Goal: Information Seeking & Learning: Learn about a topic

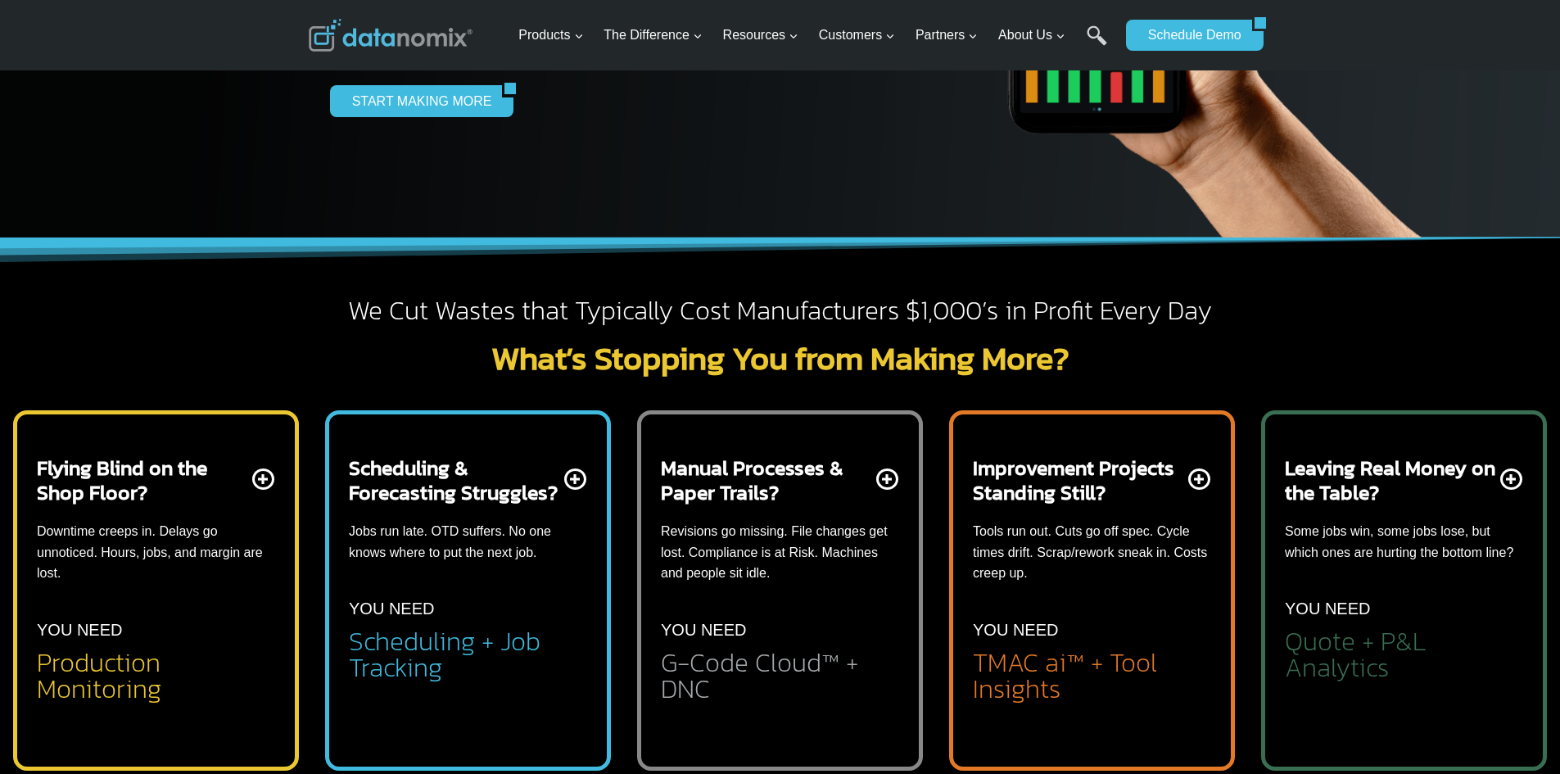
scroll to position [655, 0]
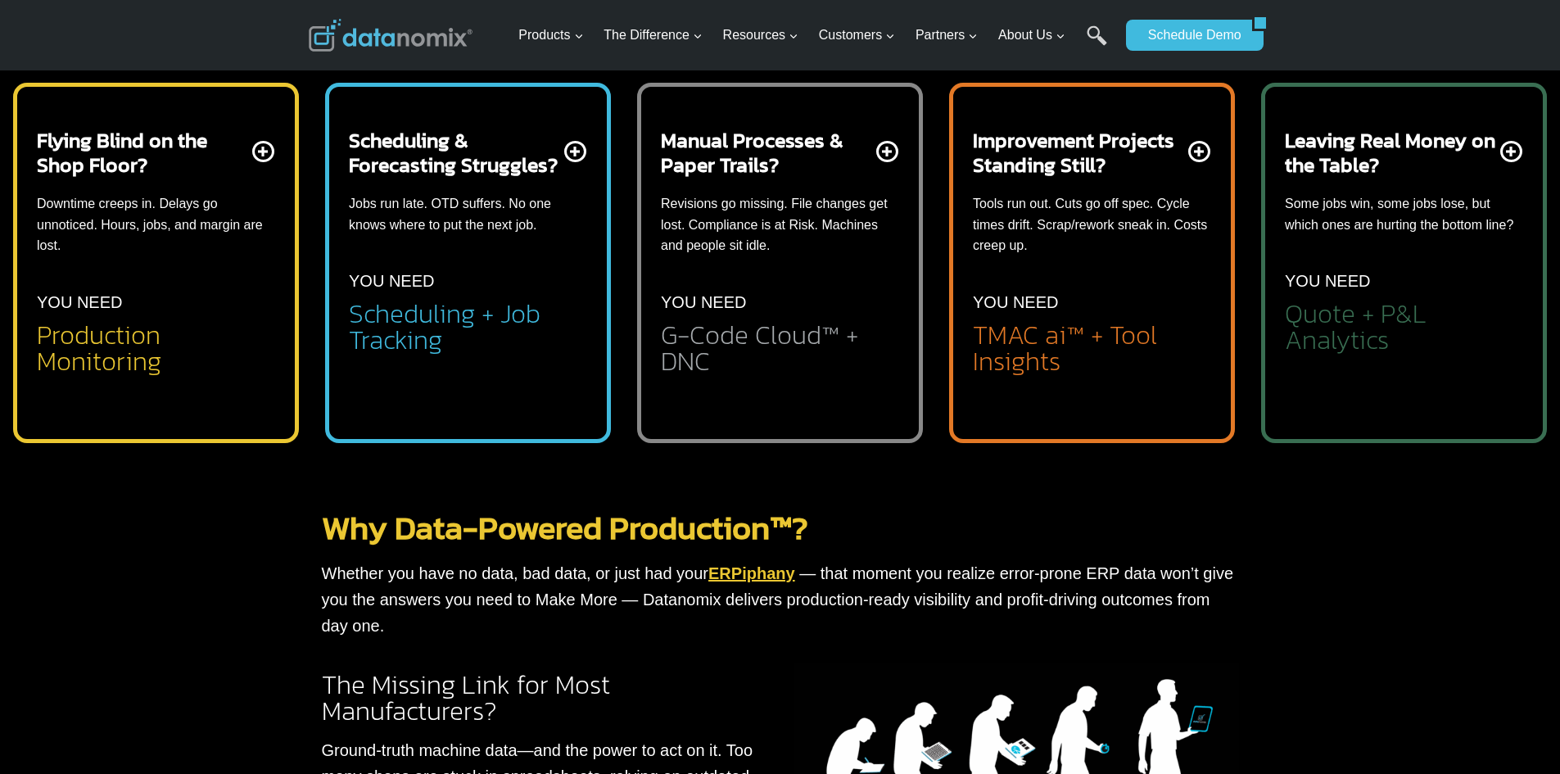
click at [271, 154] on div "Flying Blind on the Shop Floor? Downtime creeps in. Delays go unnoticed. Hours,…" at bounding box center [156, 251] width 238 height 247
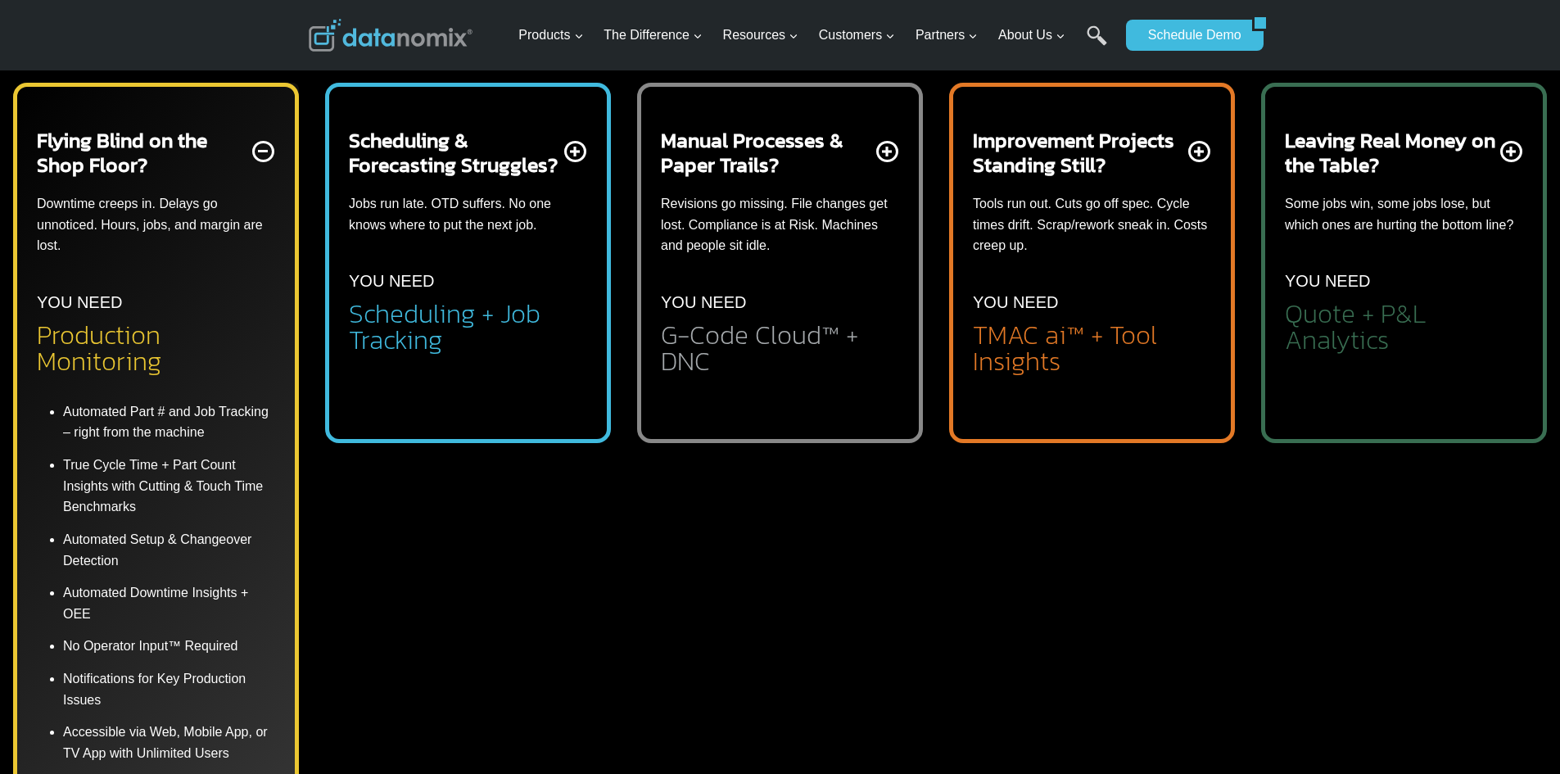
click at [265, 161] on div "Flying Blind on the Shop Floor? Downtime creeps in. Delays go unnoticed. Hours,…" at bounding box center [156, 251] width 238 height 247
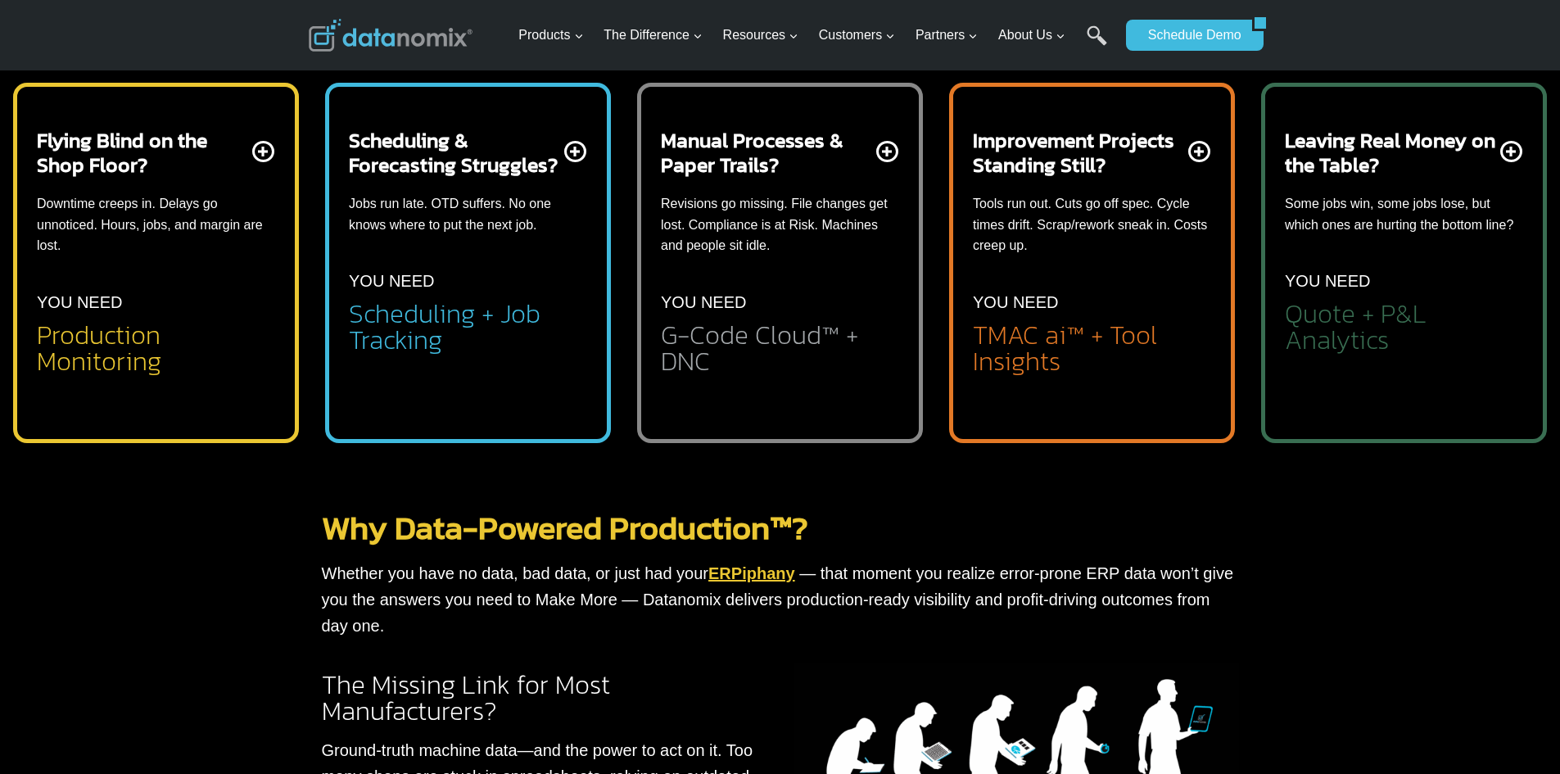
click at [574, 148] on div "Scheduling & Forecasting Struggles? Jobs run late. OTD suffers. No one knows wh…" at bounding box center [468, 241] width 238 height 226
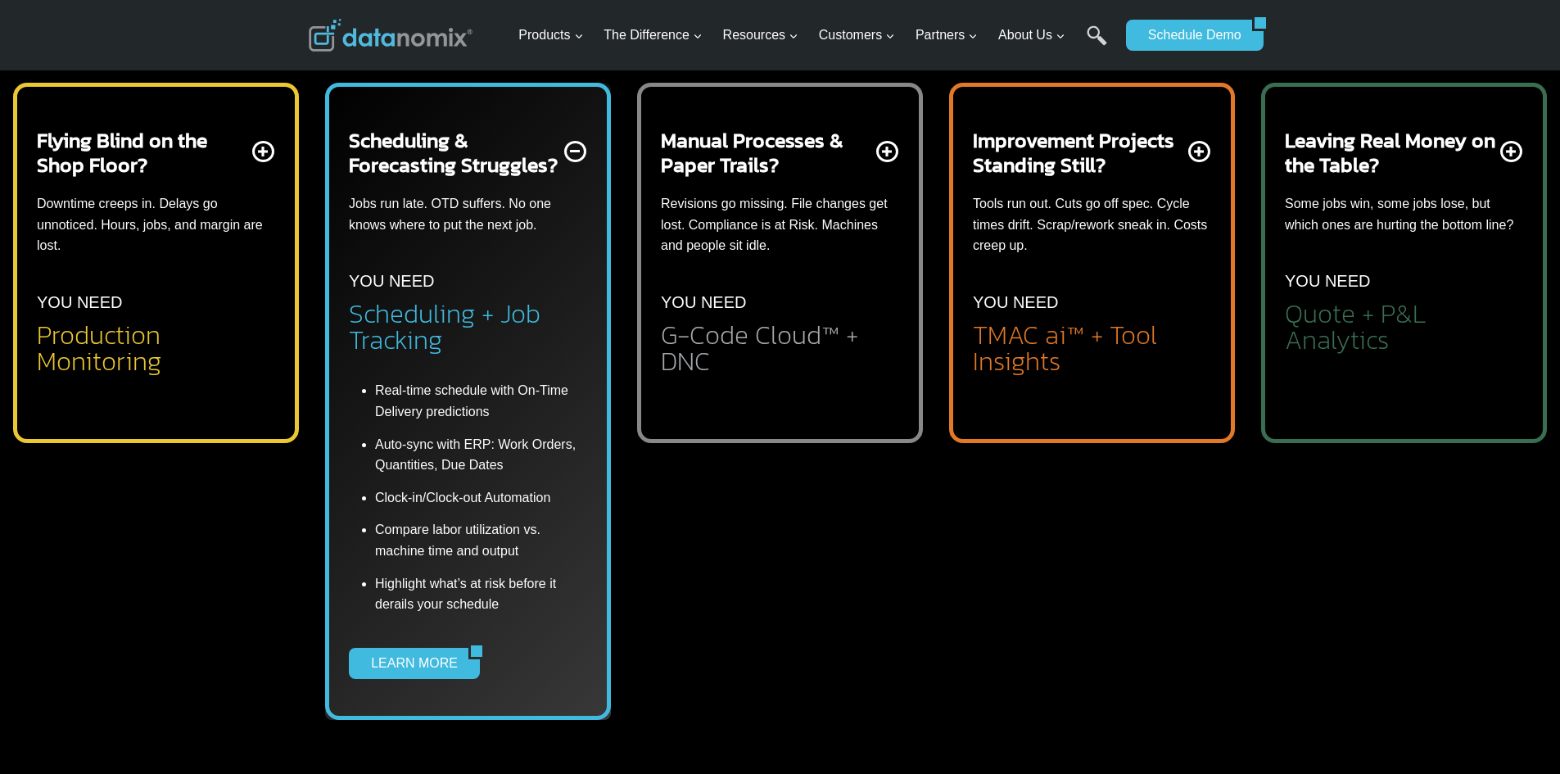
click at [574, 165] on div "Scheduling & Forecasting Struggles? Jobs run late. OTD suffers. No one knows wh…" at bounding box center [468, 241] width 238 height 226
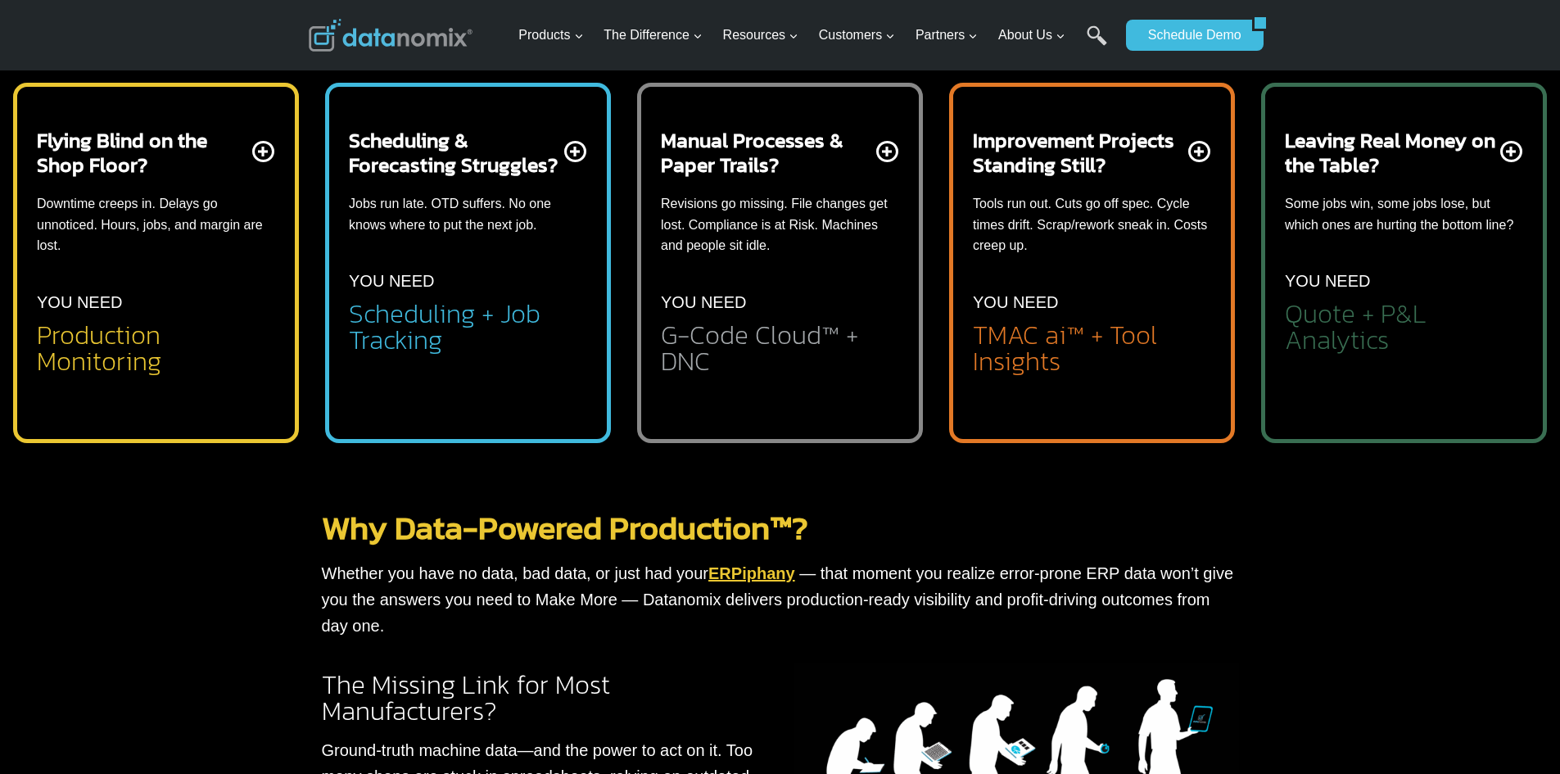
click at [883, 151] on div "Manual Processes & Paper Trails? Revisions go missing. File changes get lost. C…" at bounding box center [780, 251] width 238 height 247
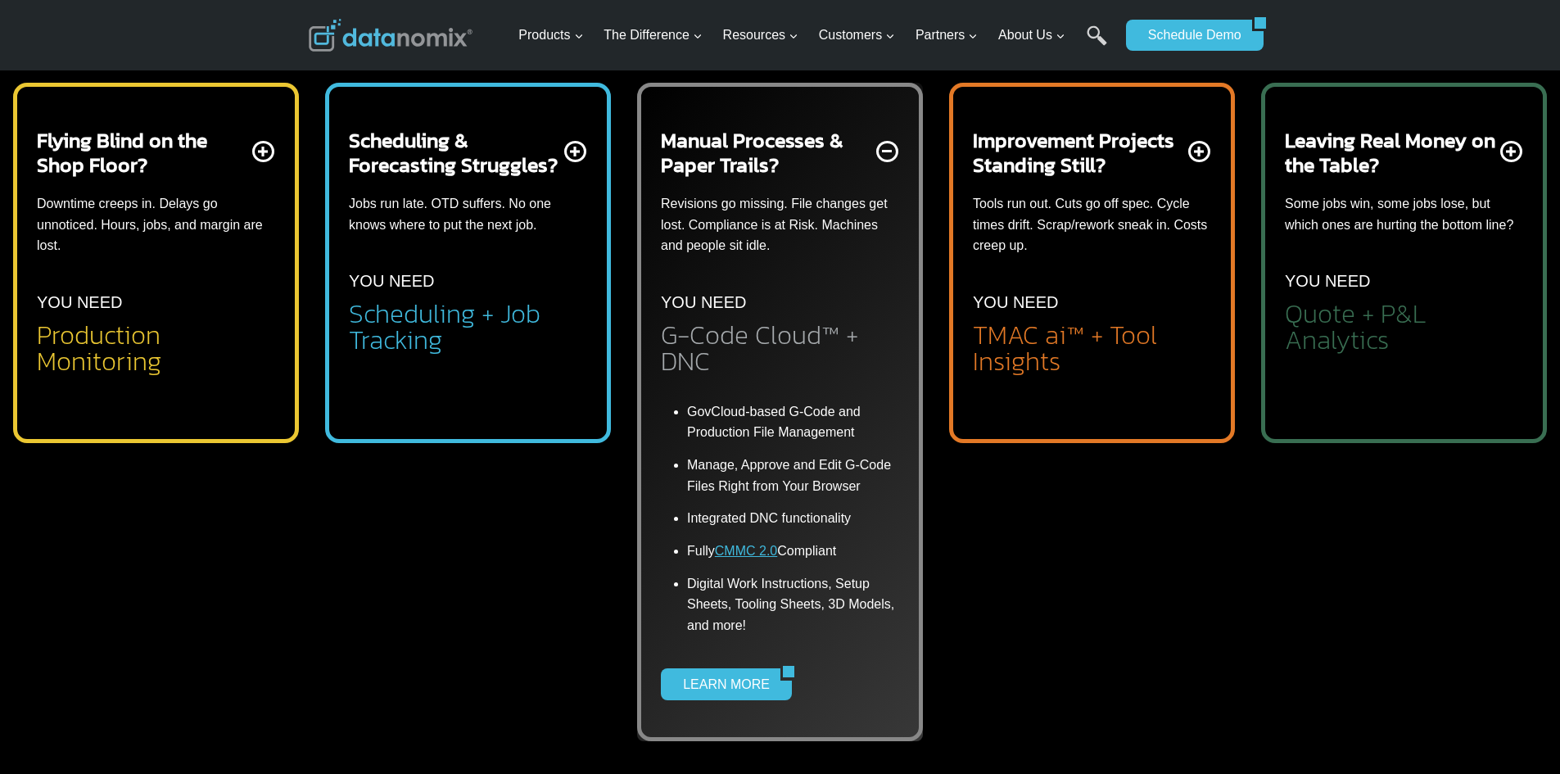
click at [887, 158] on div "Manual Processes & Paper Trails? Revisions go missing. File changes get lost. C…" at bounding box center [780, 251] width 238 height 247
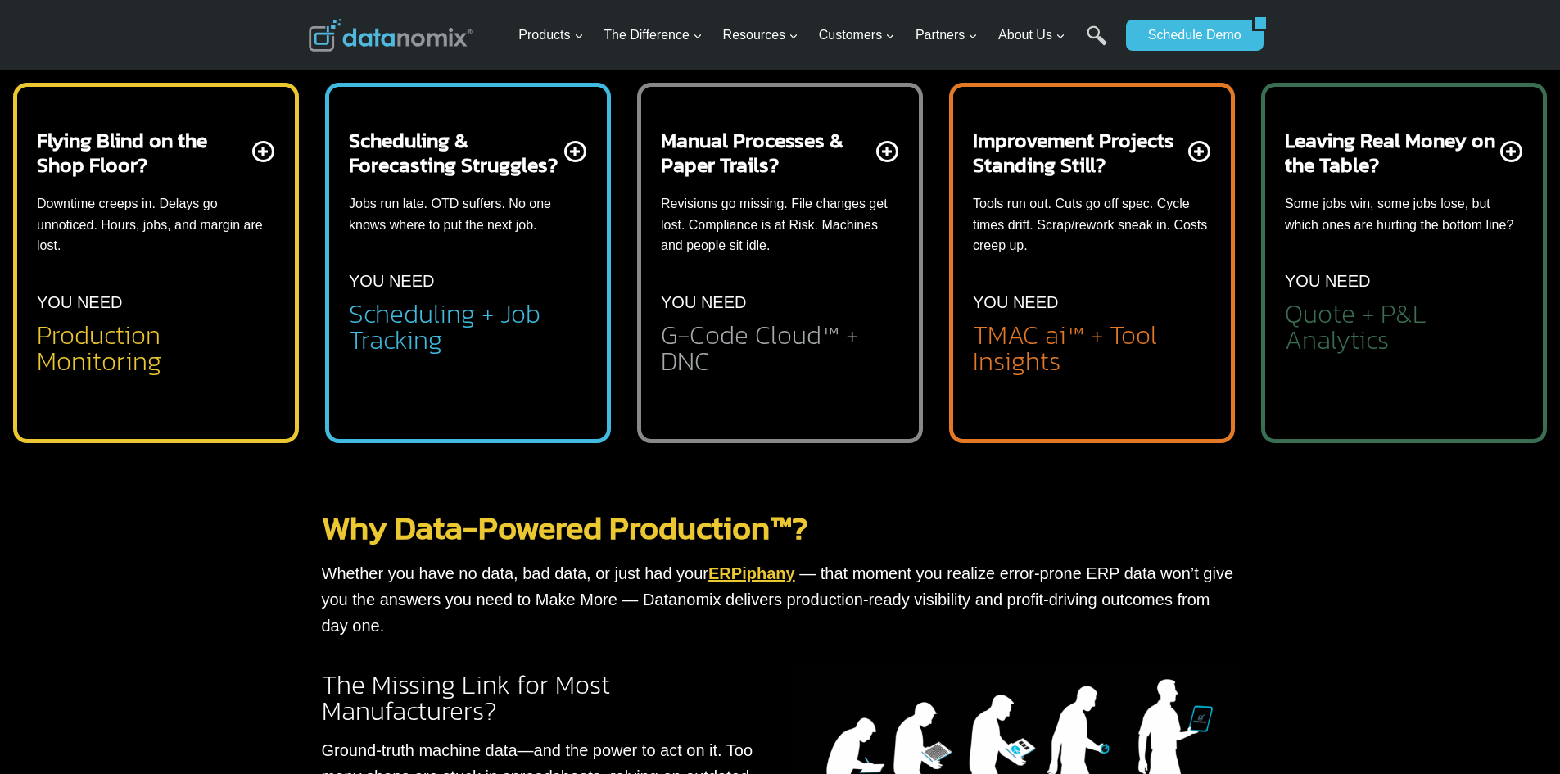
click at [1196, 151] on div "Improvement Projects Standing Still? Tools run out. Cuts go off spec. Cycle tim…" at bounding box center [1092, 251] width 238 height 247
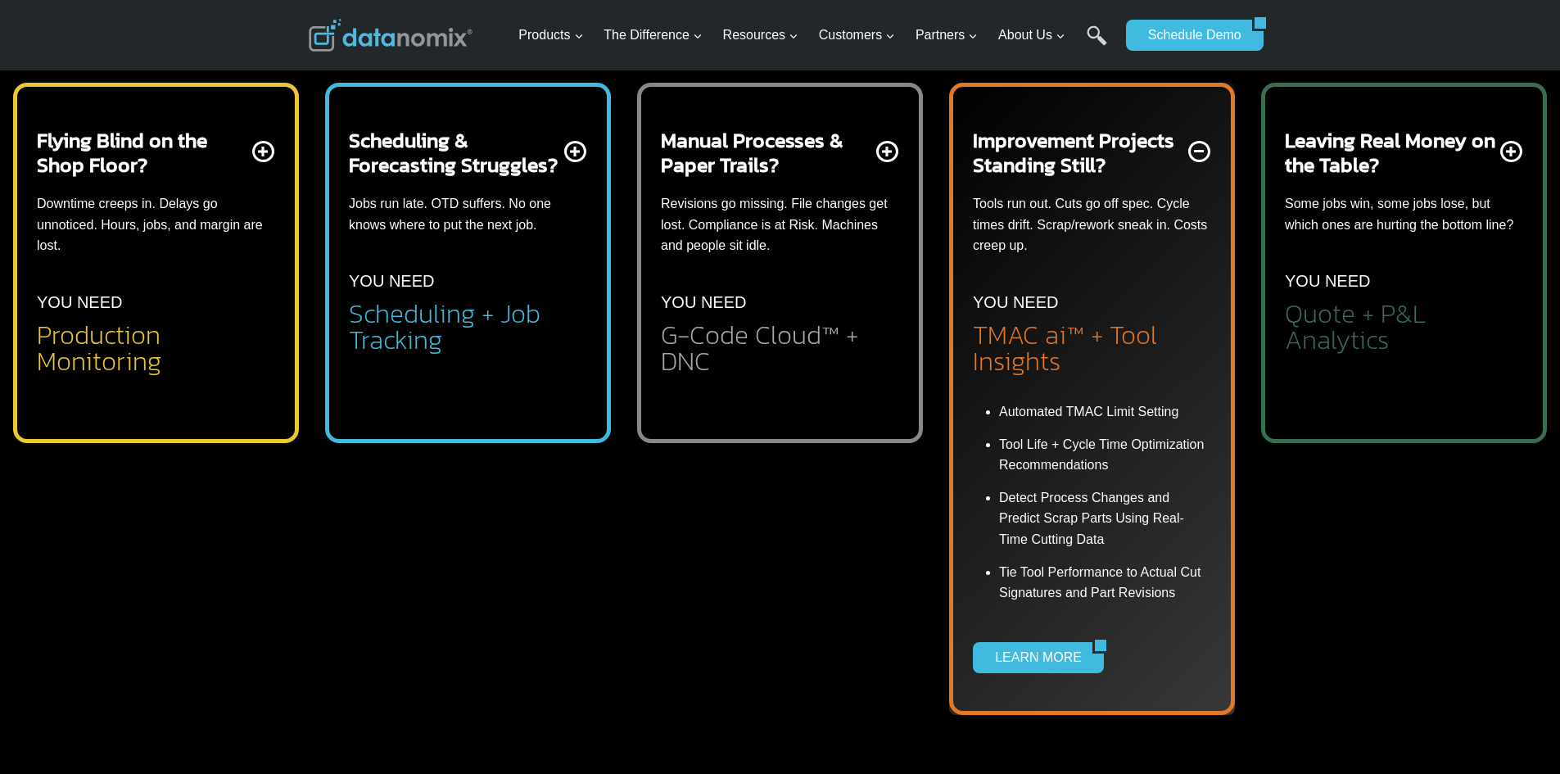
click at [1192, 161] on div "Improvement Projects Standing Still? Tools run out. Cuts go off spec. Cycle tim…" at bounding box center [1092, 251] width 238 height 247
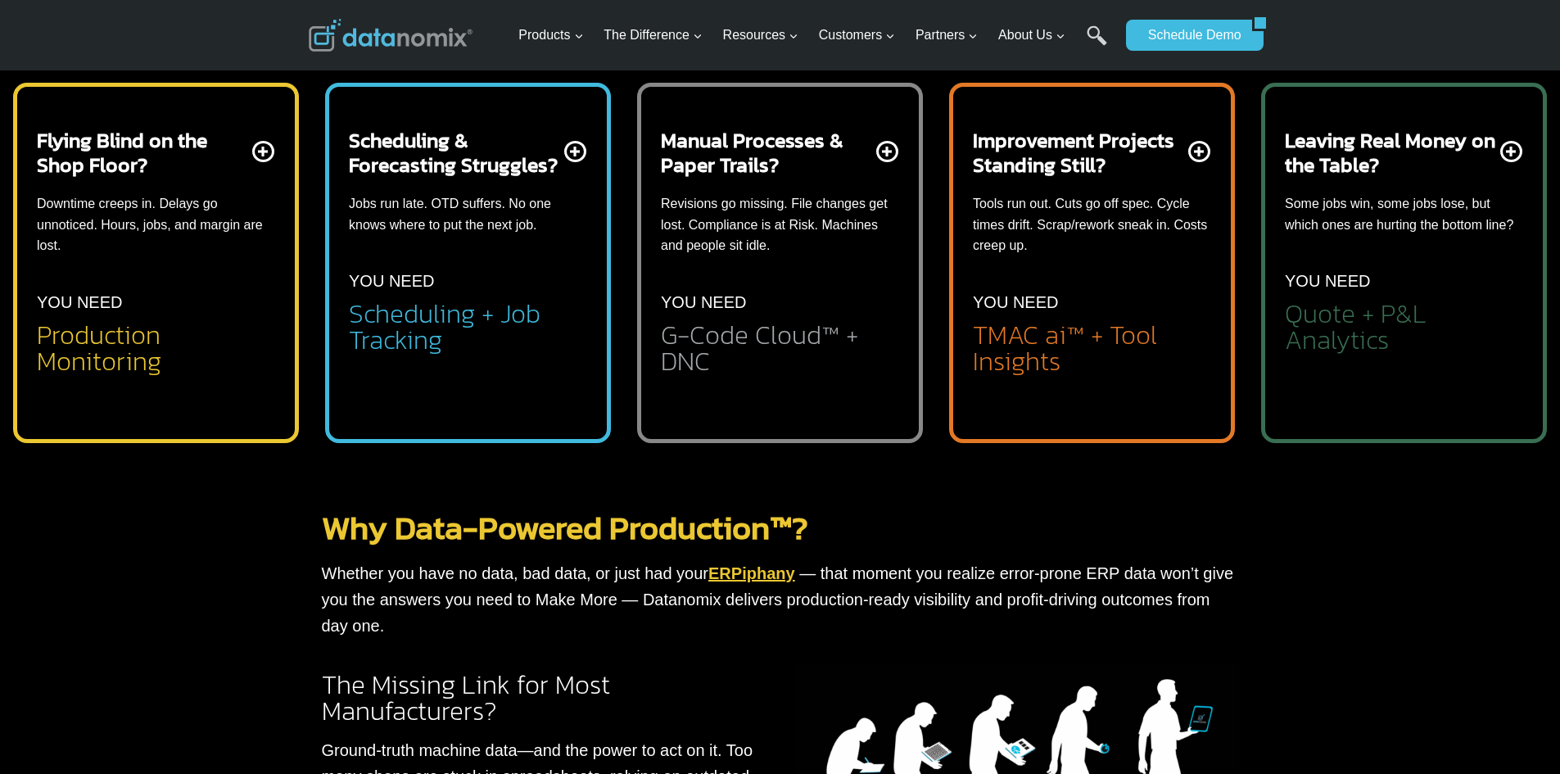
click at [1095, 181] on div "Improvement Projects Standing Still? Tools run out. Cuts go off spec. Cycle tim…" at bounding box center [1092, 251] width 238 height 247
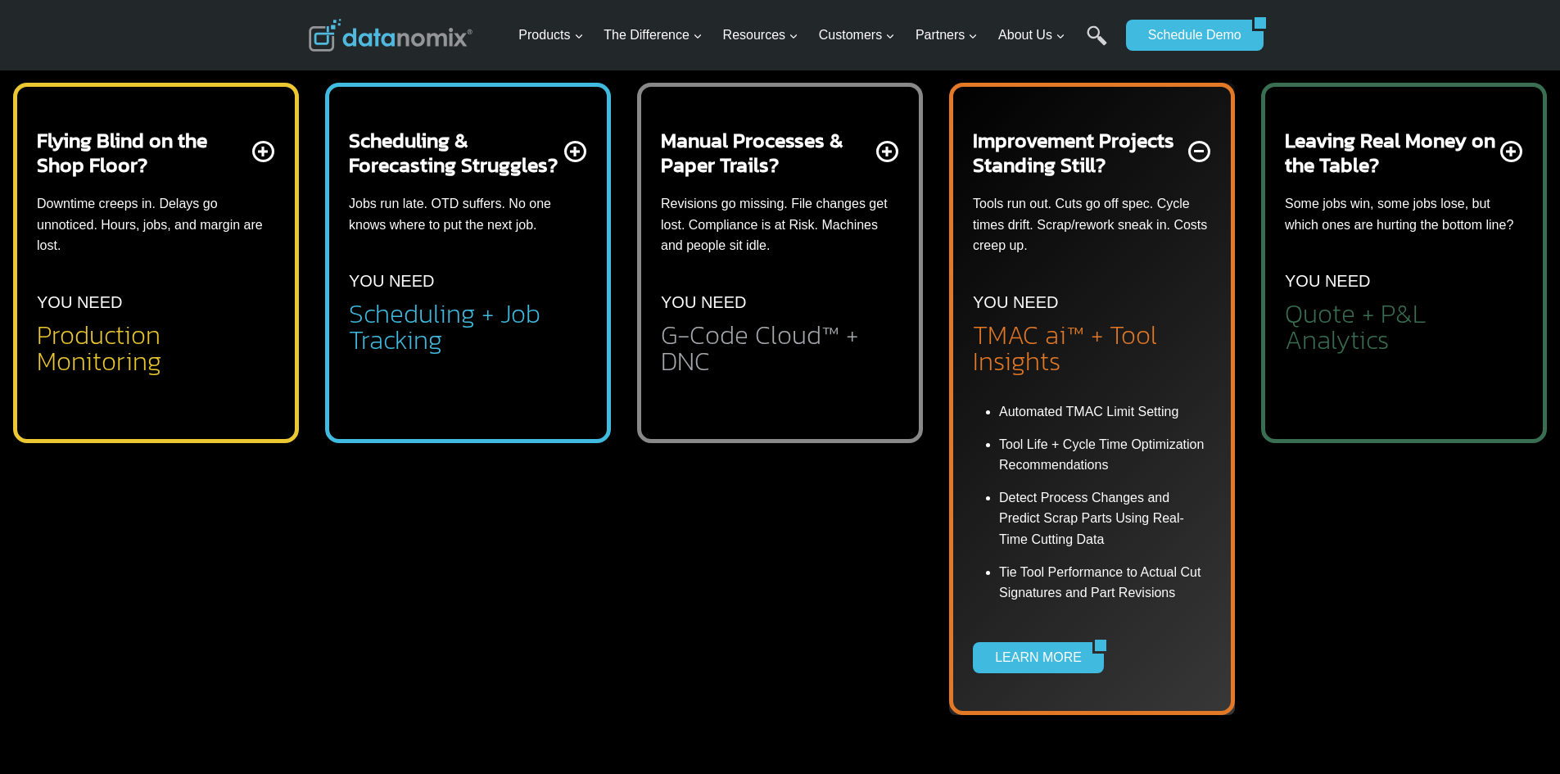
click at [1495, 152] on h2 "Leaving Real Money on the Table?" at bounding box center [1391, 152] width 212 height 49
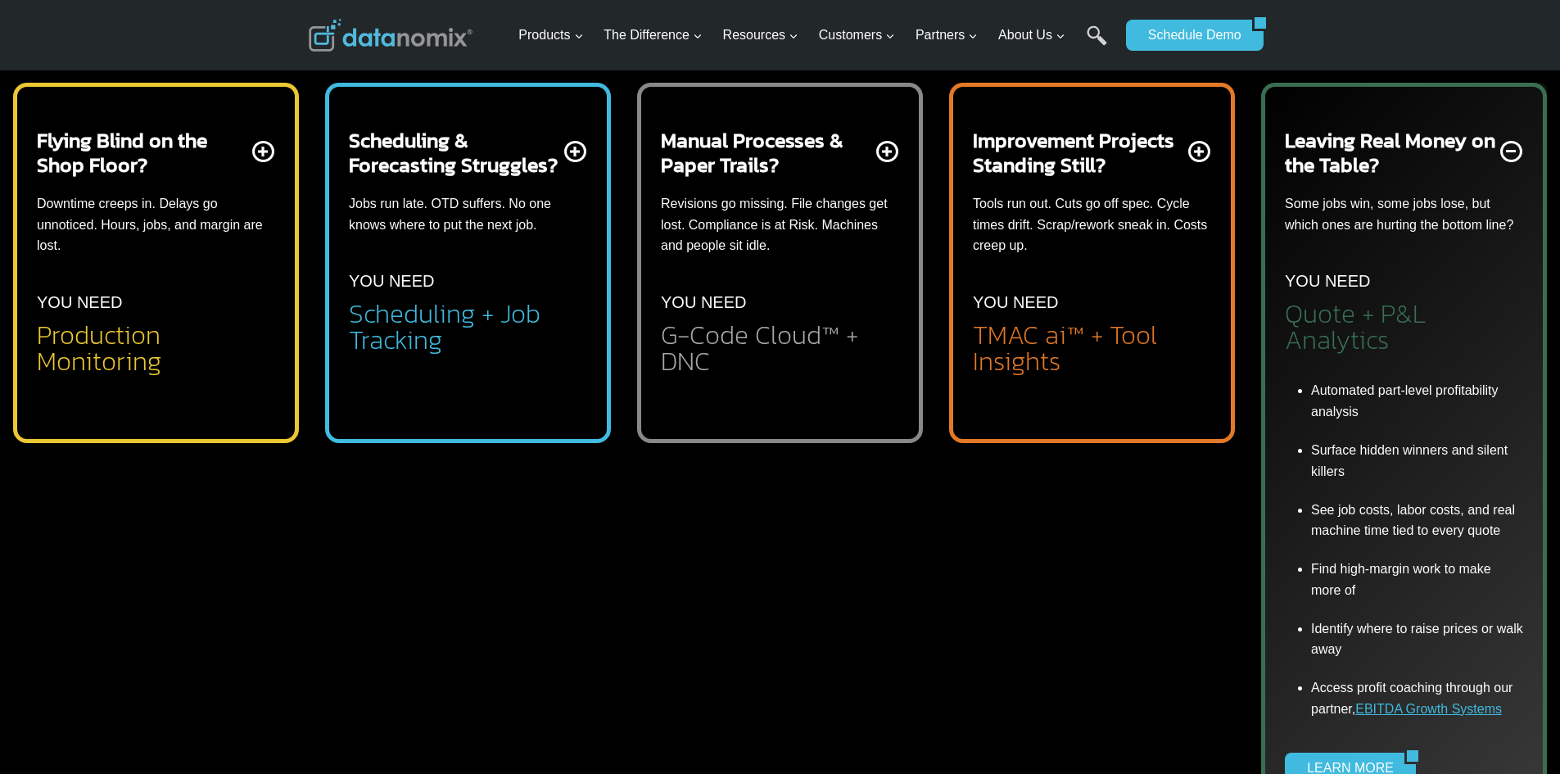
click at [1185, 147] on h2 "Improvement Projects Standing Still?" at bounding box center [1079, 152] width 212 height 49
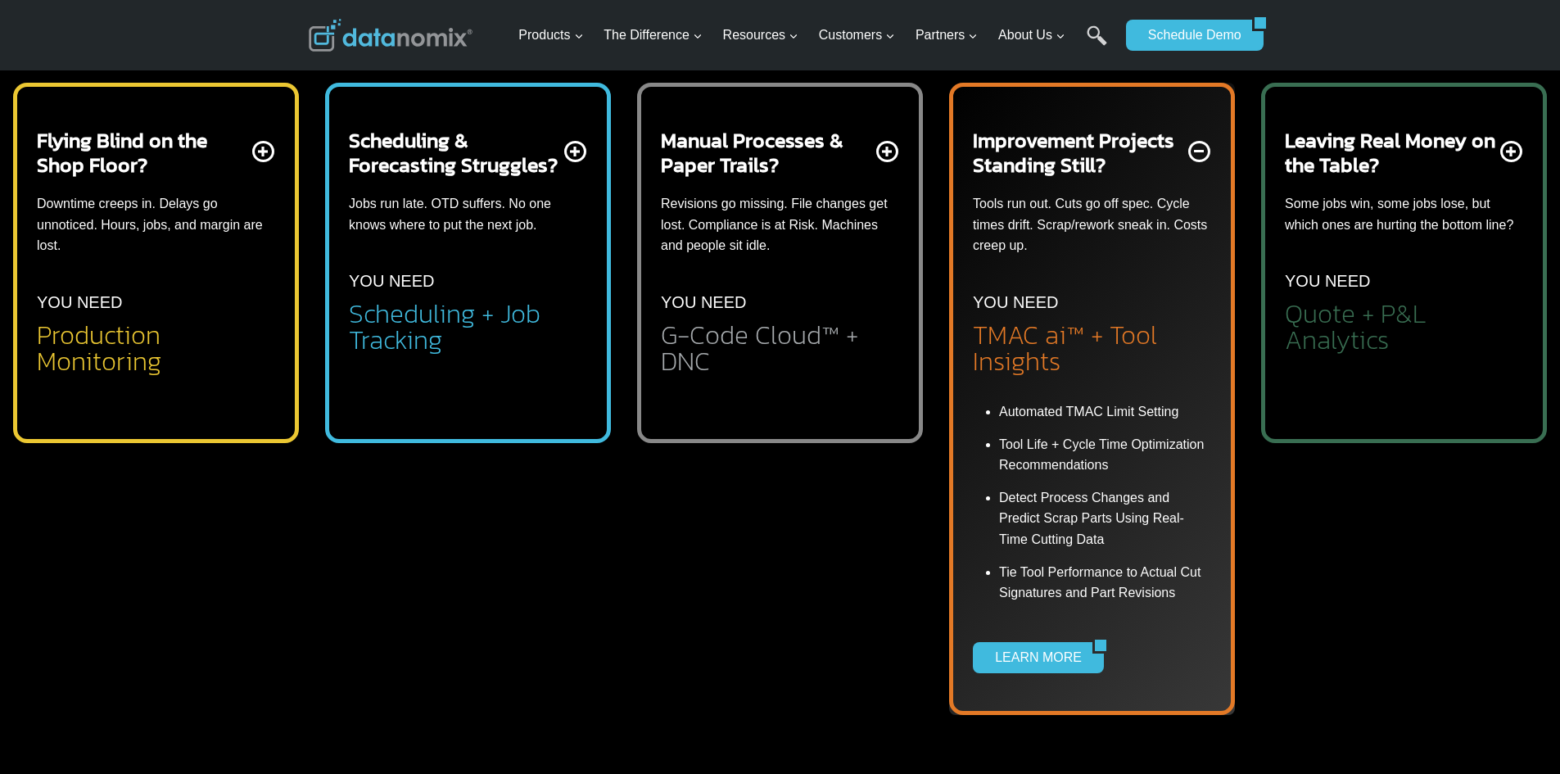
click at [1201, 157] on div "Improvement Projects Standing Still? Tools run out. Cuts go off spec. Cycle tim…" at bounding box center [1092, 251] width 238 height 247
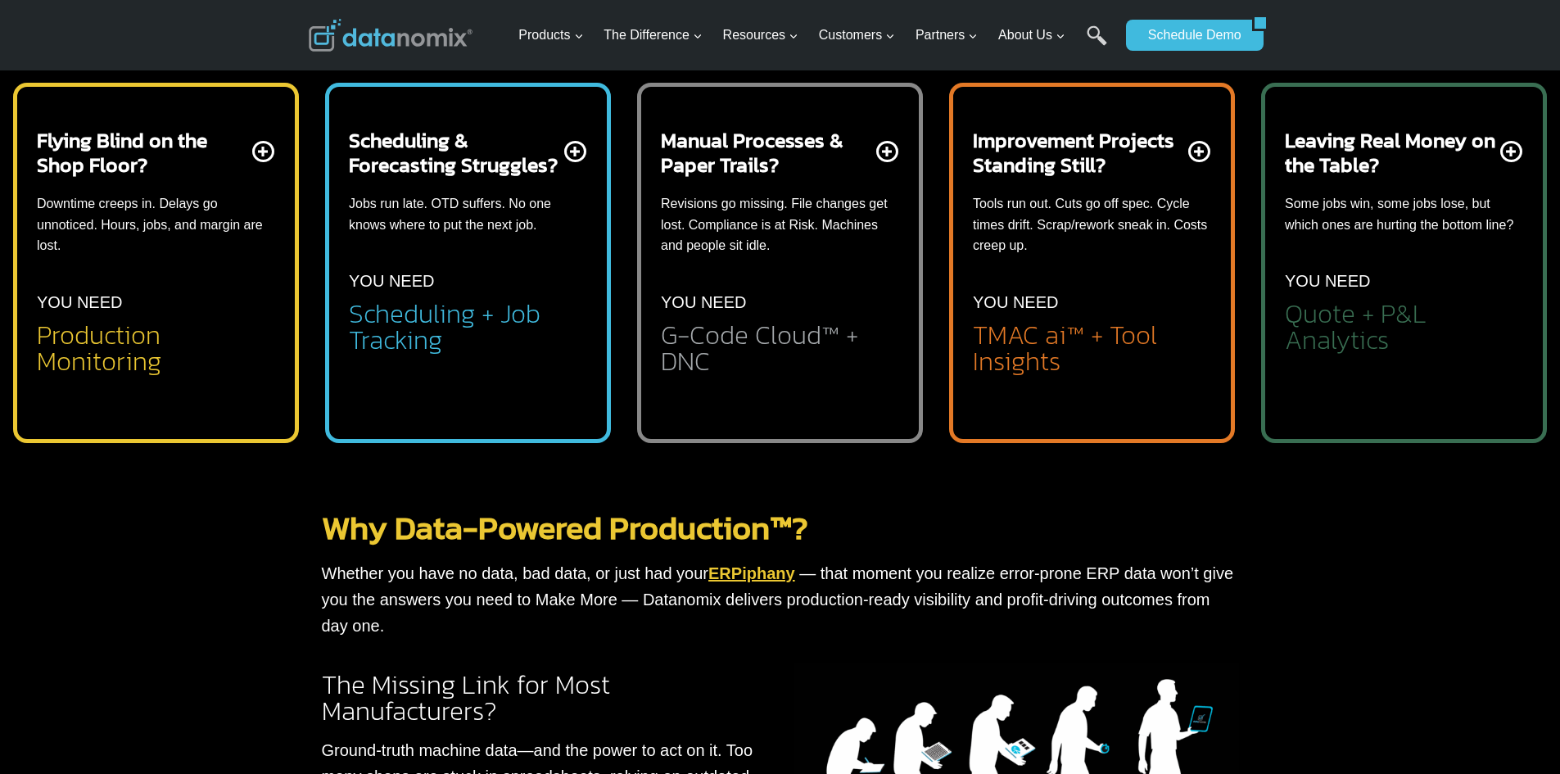
click at [1485, 148] on h2 "Leaving Real Money on the Table?" at bounding box center [1391, 152] width 212 height 49
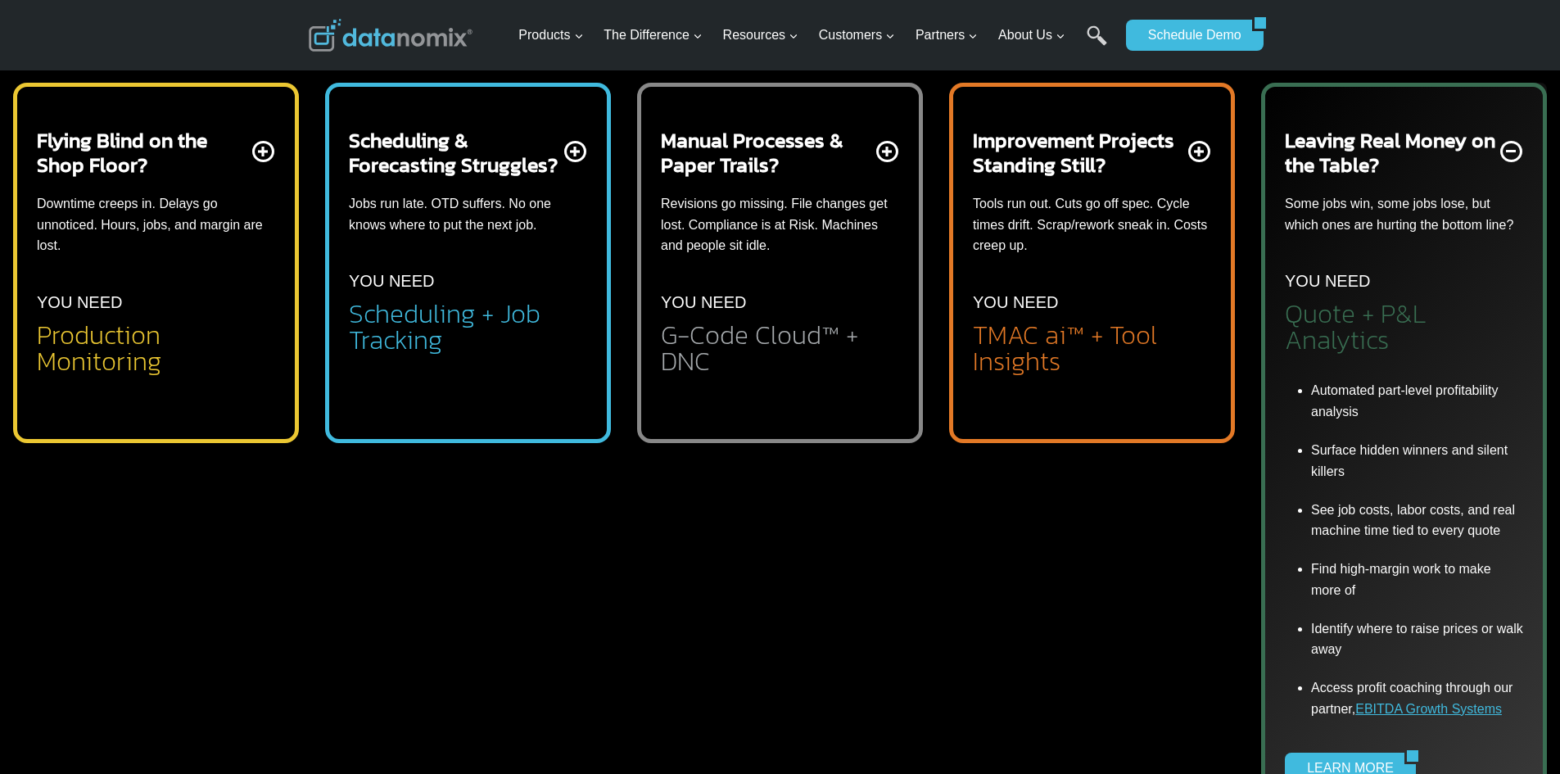
scroll to position [819, 0]
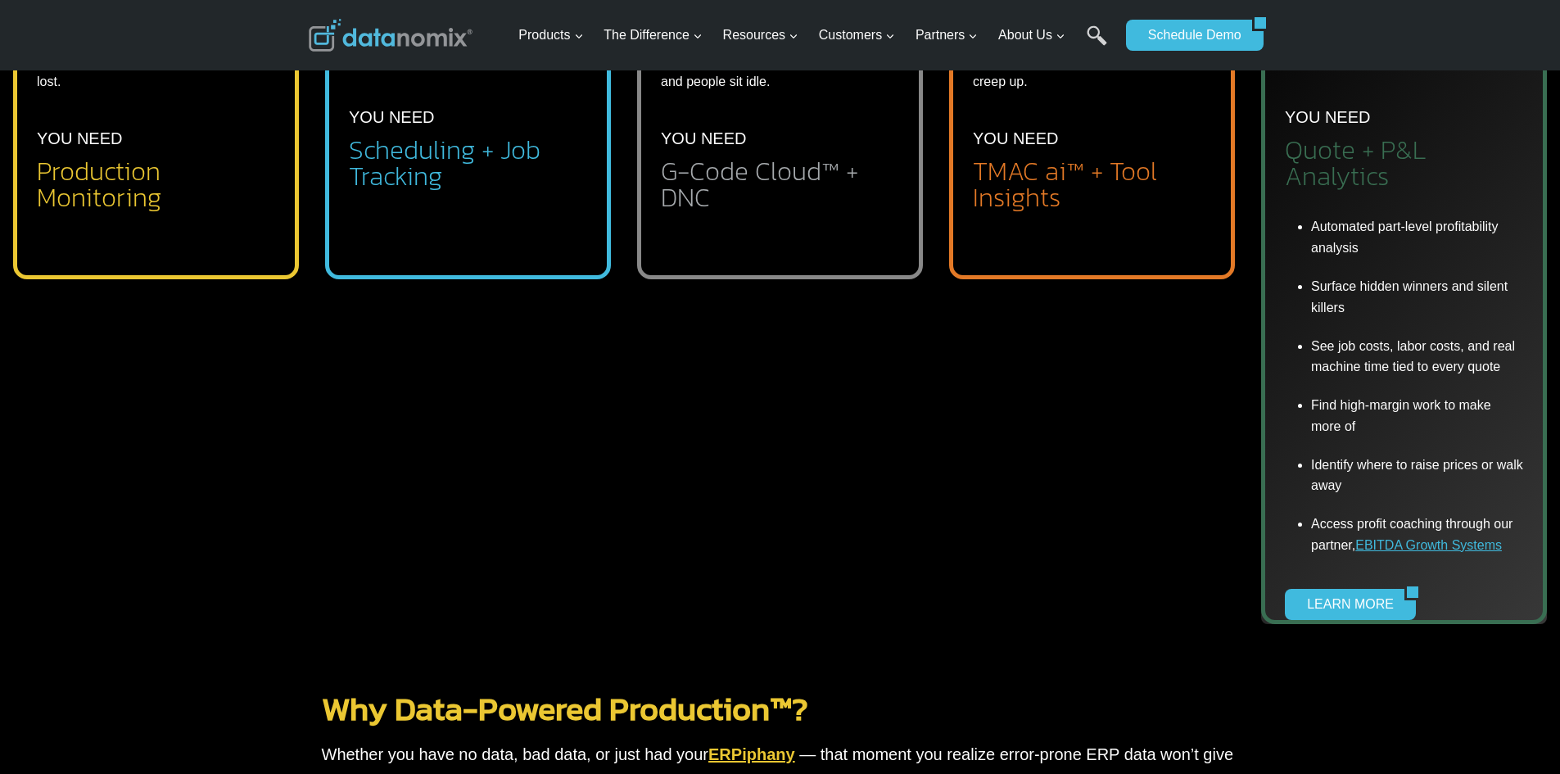
click at [238, 186] on h2 "Production Monitoring" at bounding box center [156, 184] width 238 height 52
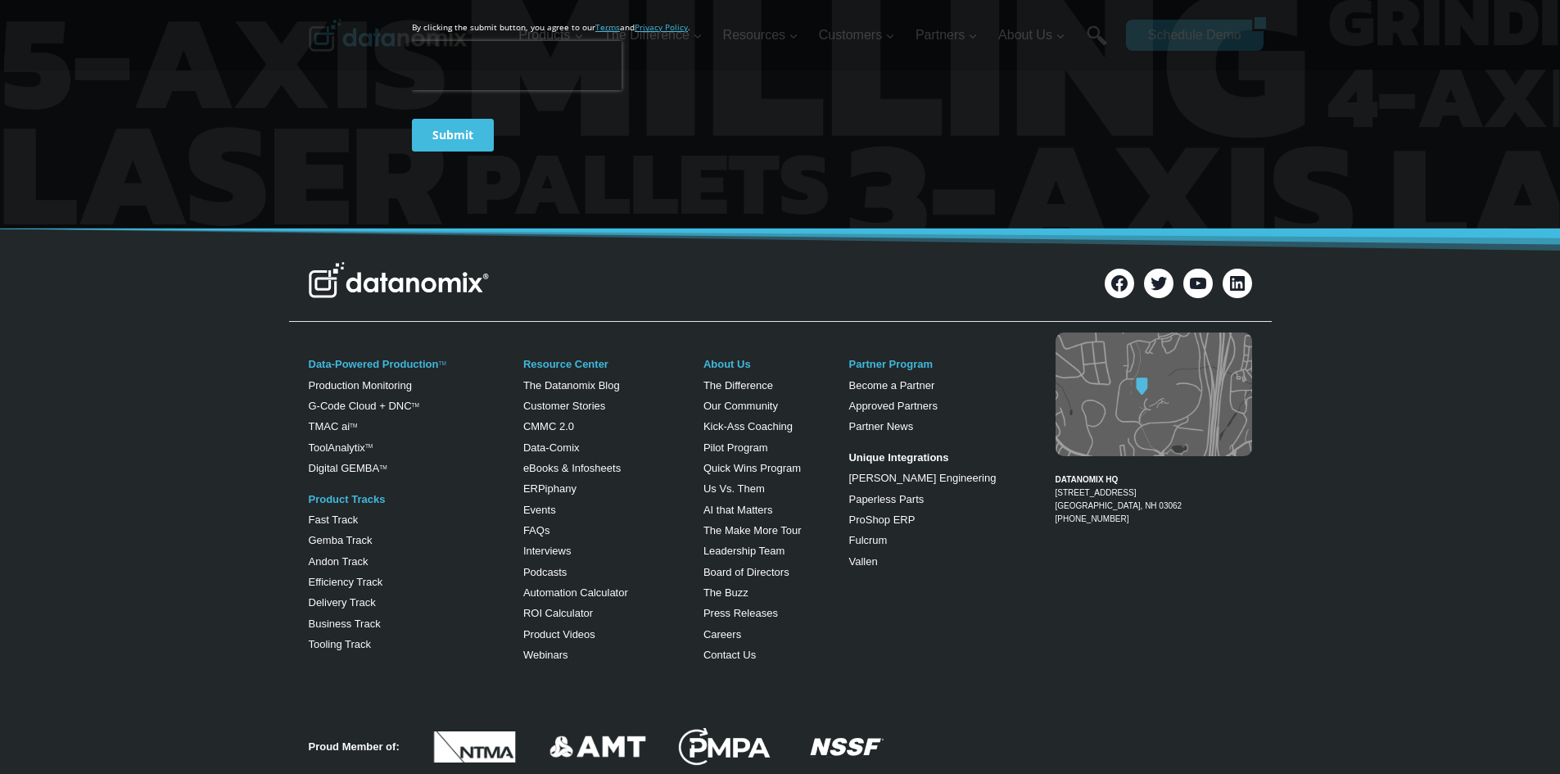
scroll to position [6926, 0]
